Goal: Task Accomplishment & Management: Use online tool/utility

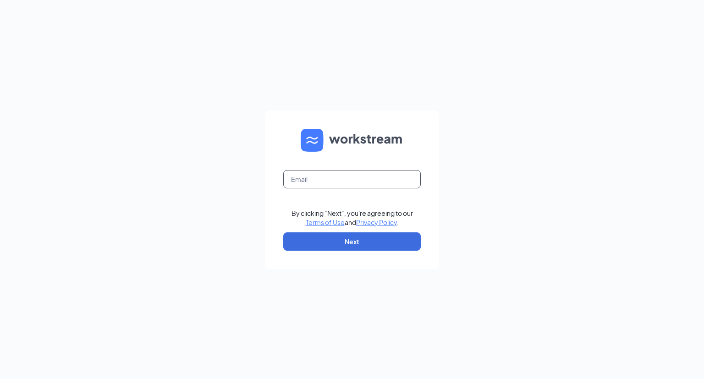
click at [306, 184] on input "text" at bounding box center [352, 179] width 138 height 18
type input "pixiemagic"
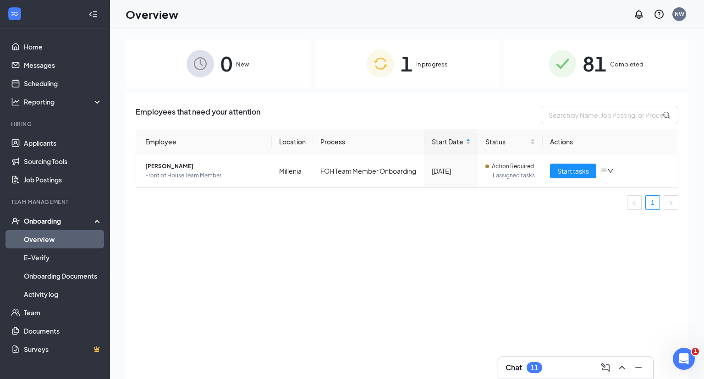
click at [418, 60] on div "1 In progress" at bounding box center [407, 63] width 185 height 48
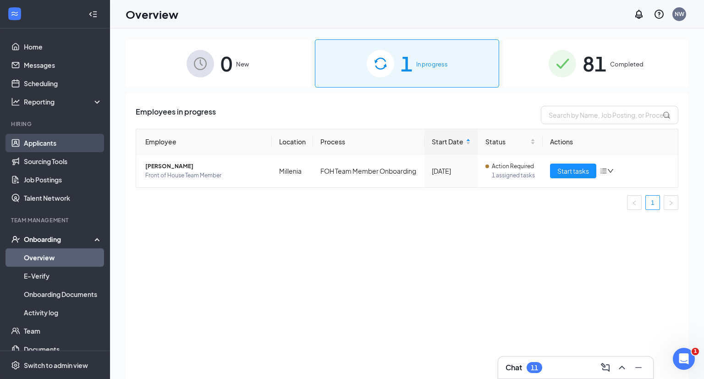
click at [61, 142] on link "Applicants" at bounding box center [63, 143] width 78 height 18
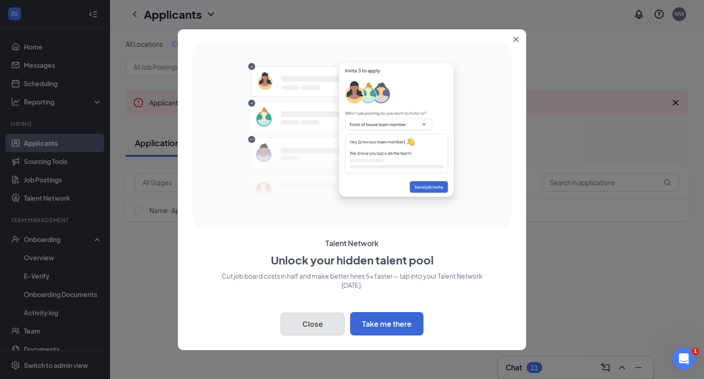
click at [311, 325] on button "Close" at bounding box center [313, 324] width 64 height 23
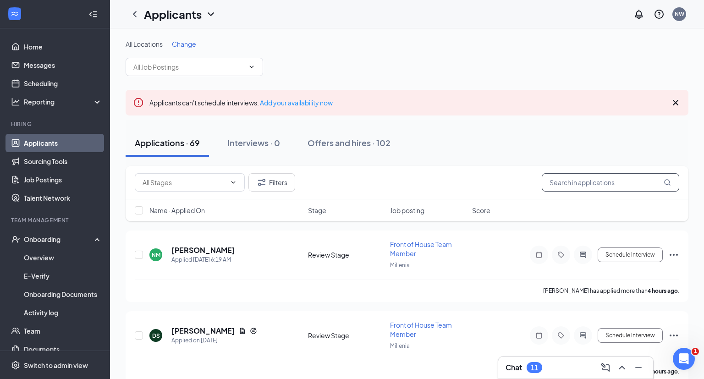
click at [559, 184] on input "text" at bounding box center [611, 182] width 138 height 18
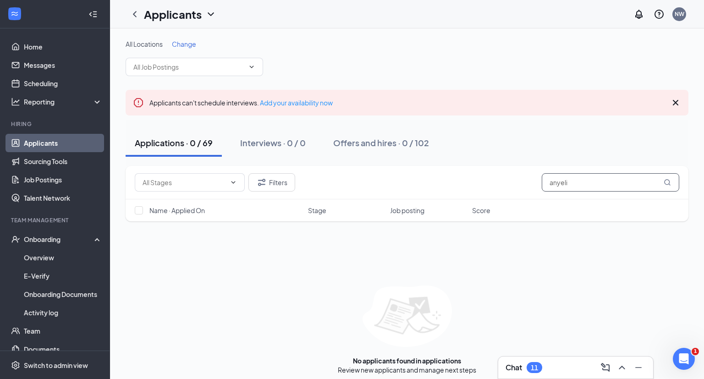
scroll to position [6, 0]
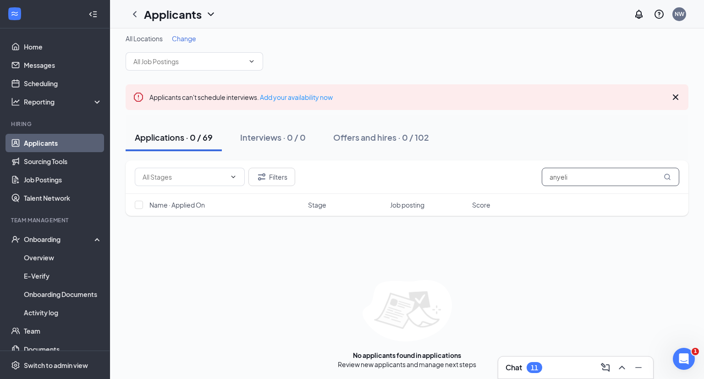
type input "anyeli"
